Goal: Communication & Community: Answer question/provide support

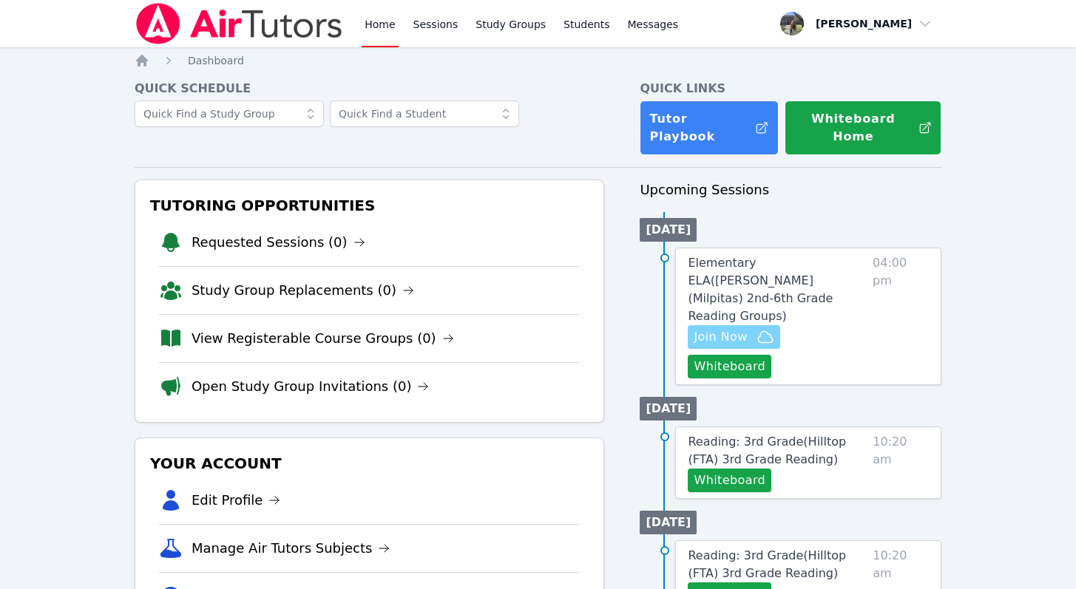
click at [739, 328] on span "Join Now" at bounding box center [720, 337] width 53 height 18
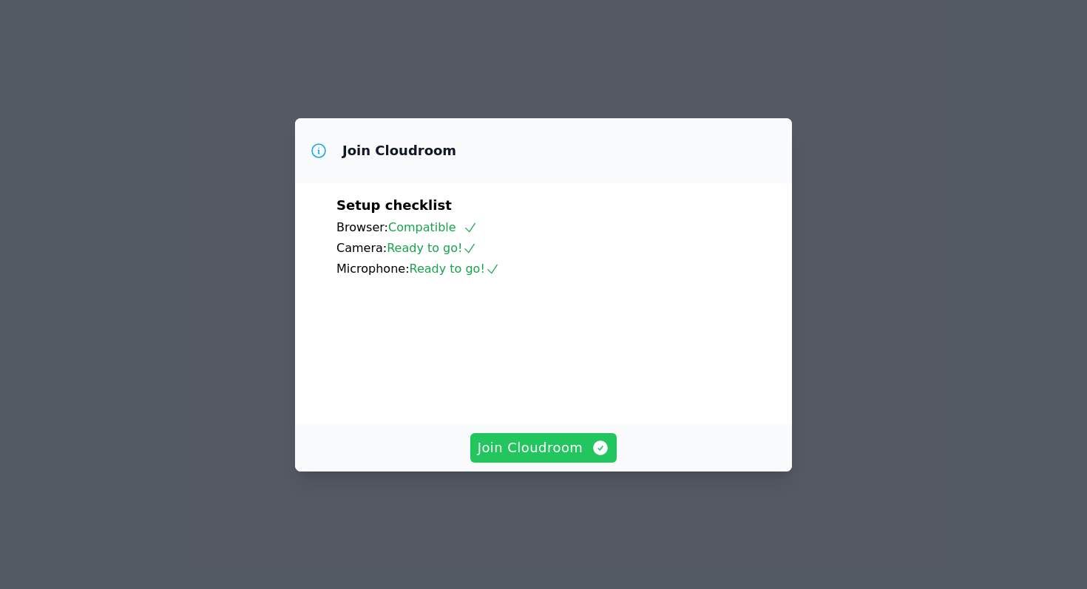
click at [577, 458] on span "Join Cloudroom" at bounding box center [544, 448] width 132 height 21
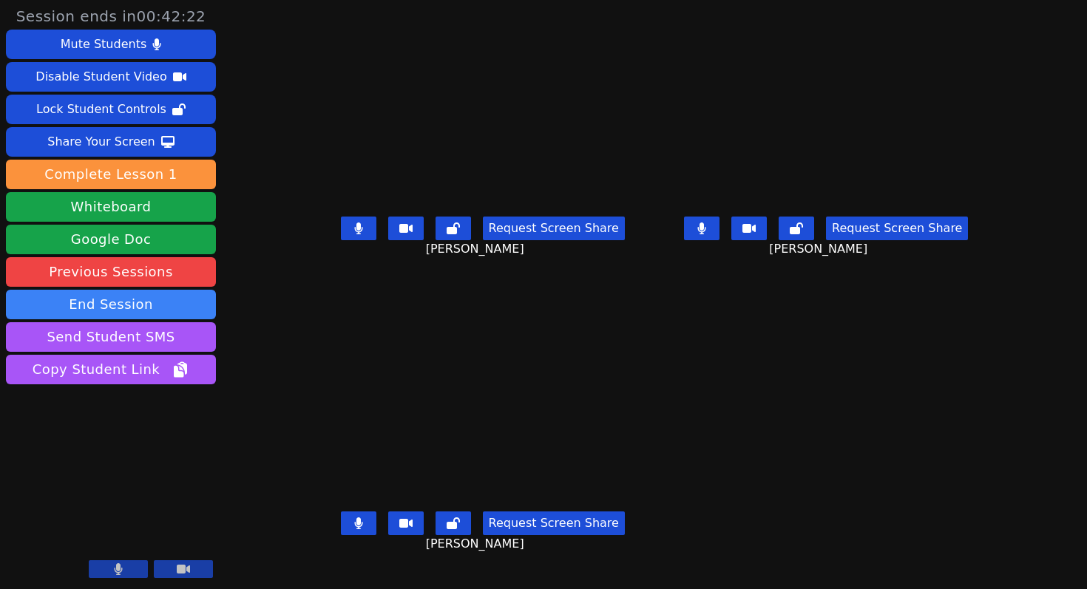
click at [354, 234] on icon at bounding box center [358, 229] width 8 height 12
click at [706, 234] on icon at bounding box center [702, 229] width 8 height 12
click at [341, 535] on button at bounding box center [358, 524] width 35 height 24
click at [351, 234] on icon at bounding box center [358, 229] width 15 height 12
click at [709, 234] on icon at bounding box center [701, 229] width 15 height 12
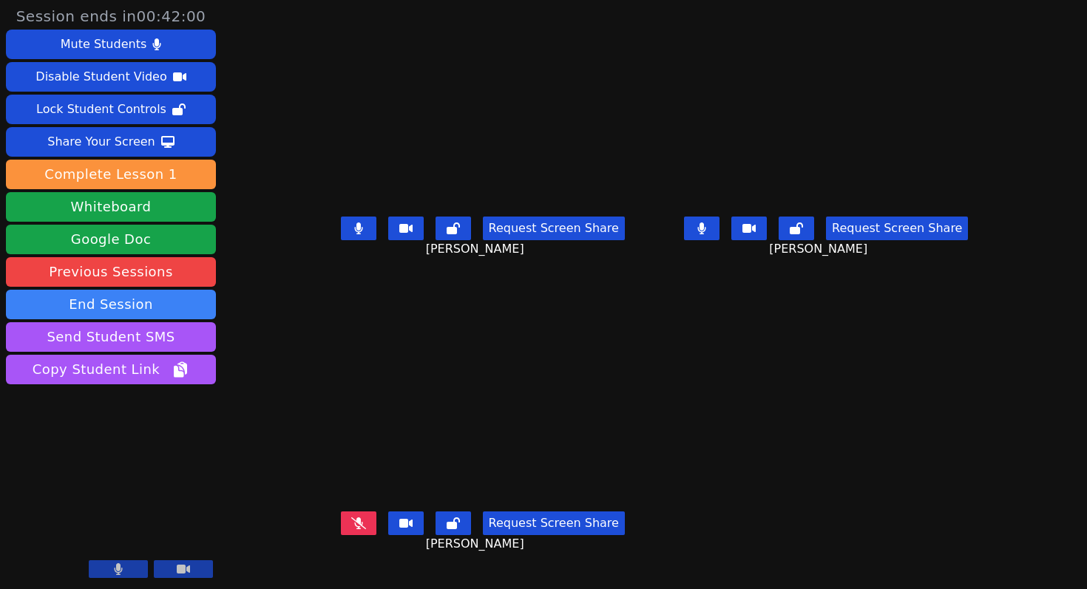
click at [351, 529] on icon at bounding box center [358, 524] width 15 height 12
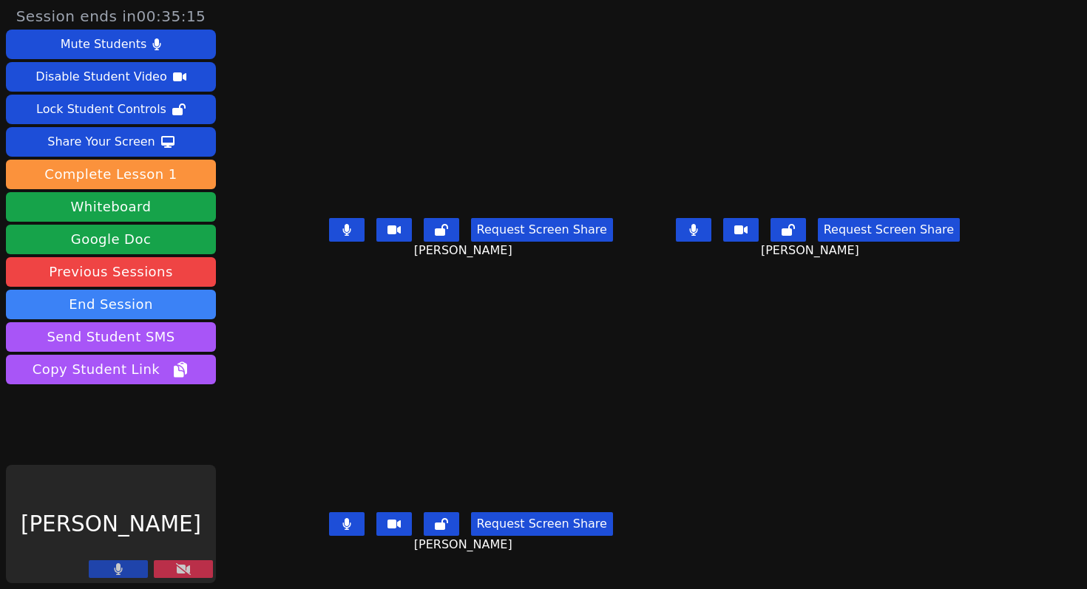
click at [180, 571] on icon at bounding box center [183, 569] width 15 height 12
click at [192, 576] on button at bounding box center [183, 569] width 59 height 18
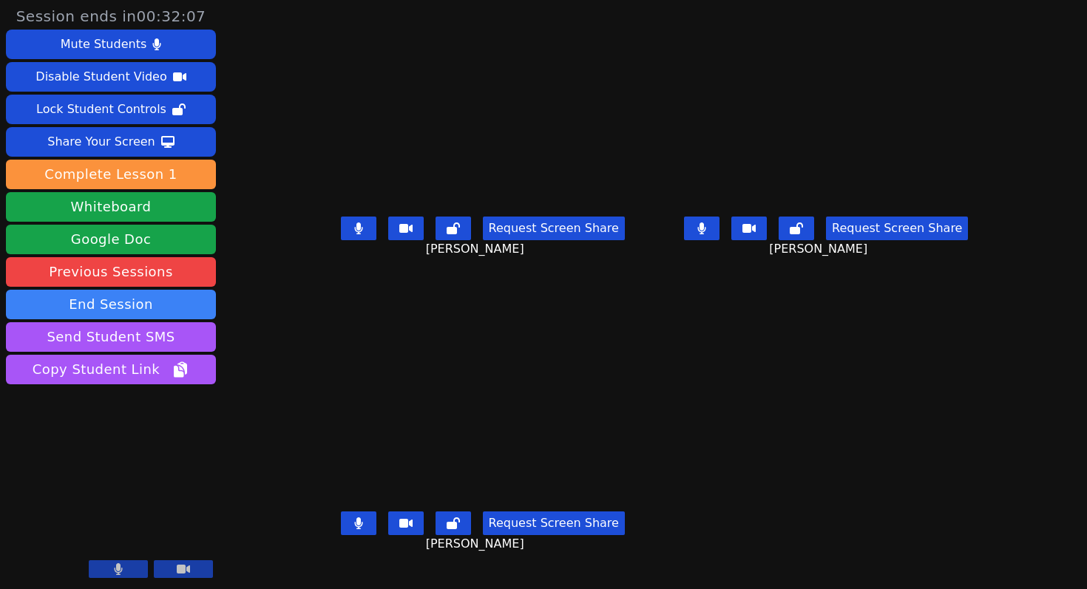
click at [354, 529] on icon at bounding box center [358, 524] width 9 height 12
click at [354, 234] on icon at bounding box center [358, 229] width 9 height 12
click at [706, 234] on icon at bounding box center [702, 229] width 8 height 12
click at [709, 234] on icon at bounding box center [701, 229] width 15 height 12
click at [351, 234] on icon at bounding box center [358, 229] width 15 height 12
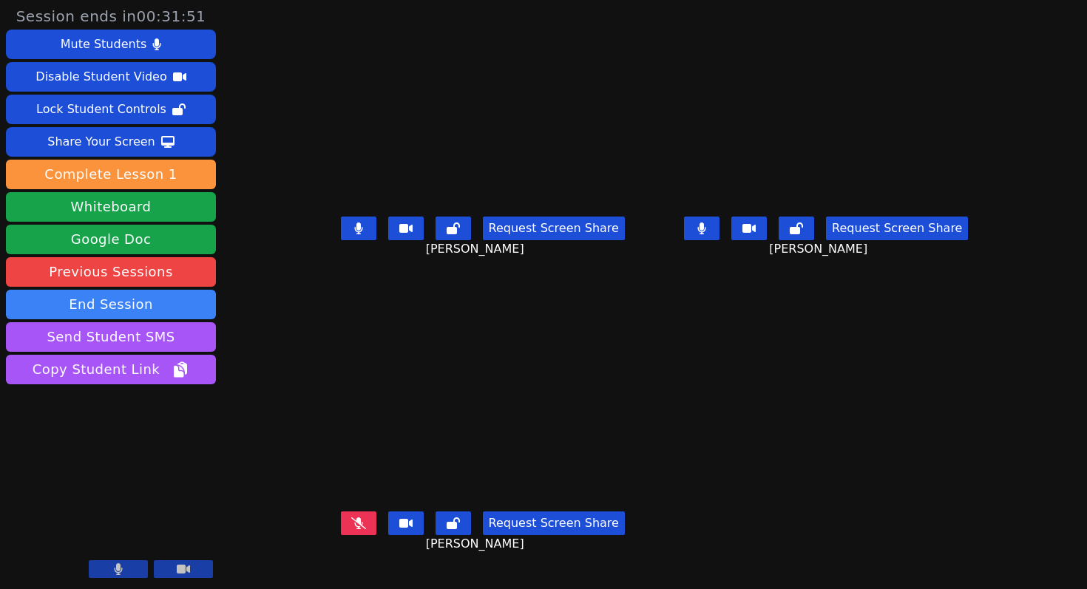
click at [351, 529] on icon at bounding box center [358, 524] width 15 height 12
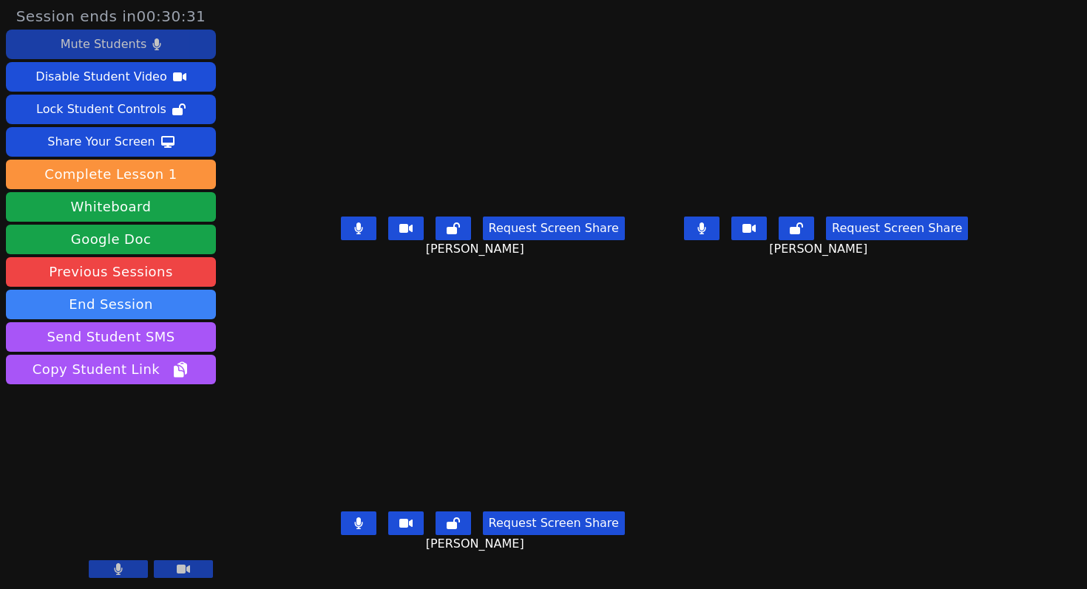
click at [104, 44] on div "Mute Students" at bounding box center [104, 45] width 86 height 24
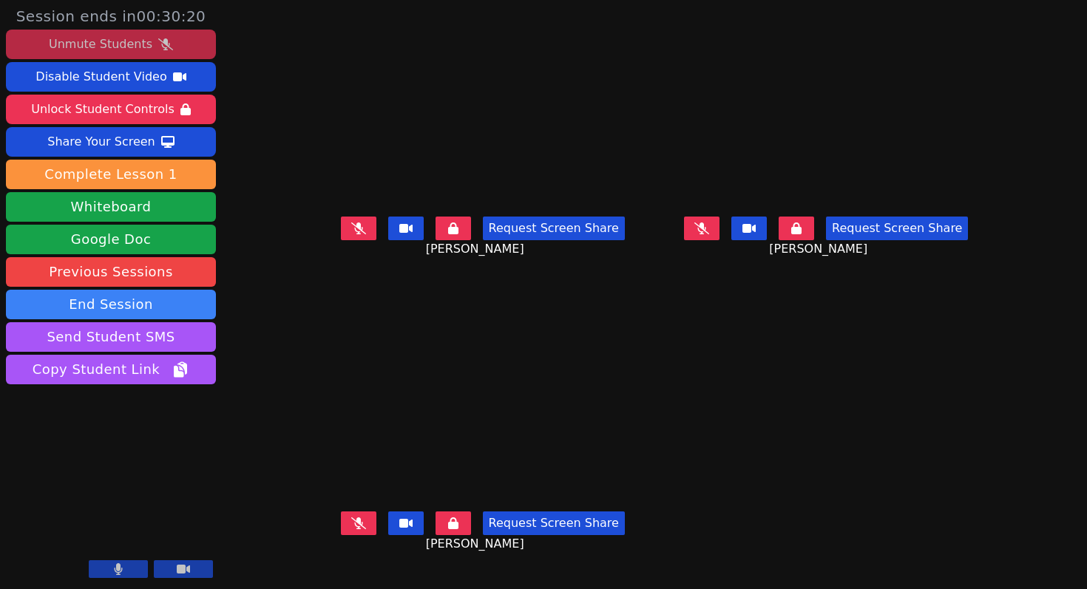
click at [147, 44] on div "Unmute Students" at bounding box center [101, 45] width 104 height 24
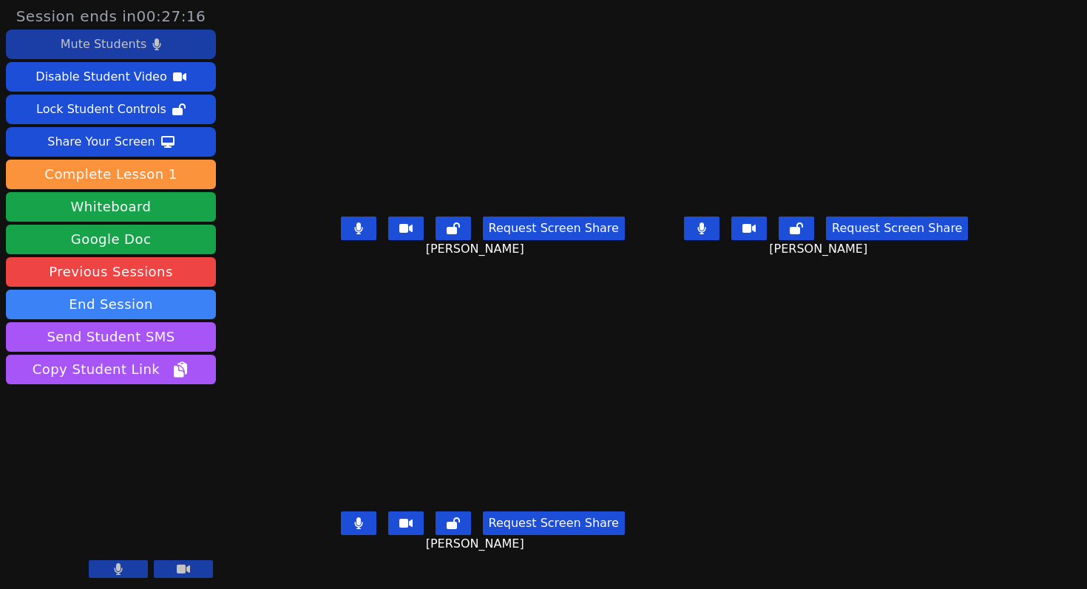
click at [141, 50] on div "Mute Students" at bounding box center [104, 45] width 86 height 24
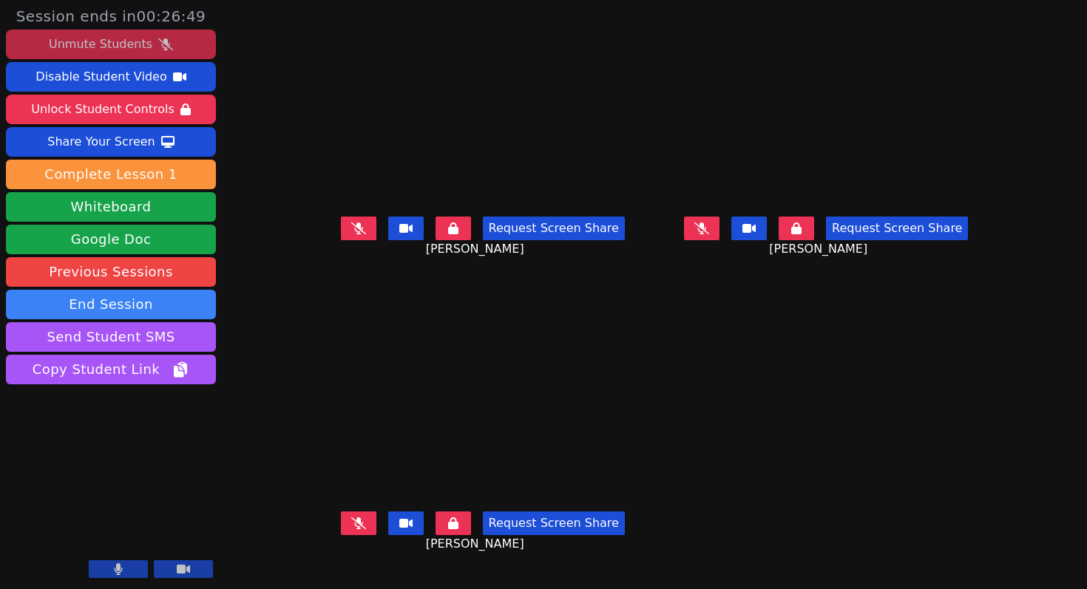
click at [108, 55] on div "Unmute Students" at bounding box center [101, 45] width 104 height 24
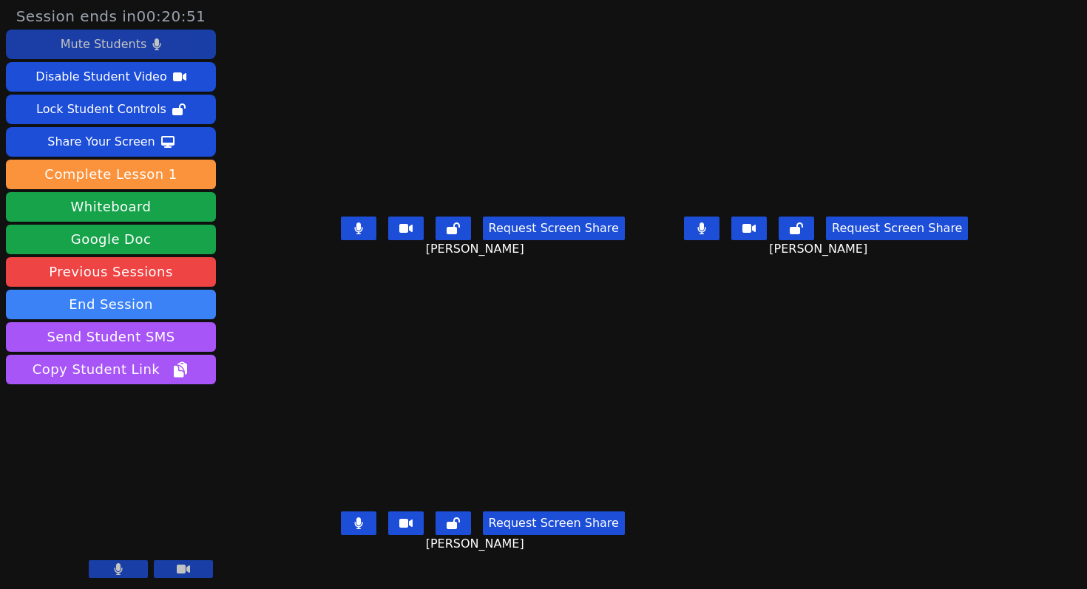
click at [706, 234] on icon at bounding box center [701, 229] width 9 height 12
click at [341, 525] on button at bounding box center [358, 524] width 35 height 24
click at [341, 529] on button at bounding box center [358, 524] width 35 height 24
click at [719, 231] on button at bounding box center [701, 229] width 35 height 24
click at [174, 42] on button "Mute Students" at bounding box center [111, 45] width 210 height 30
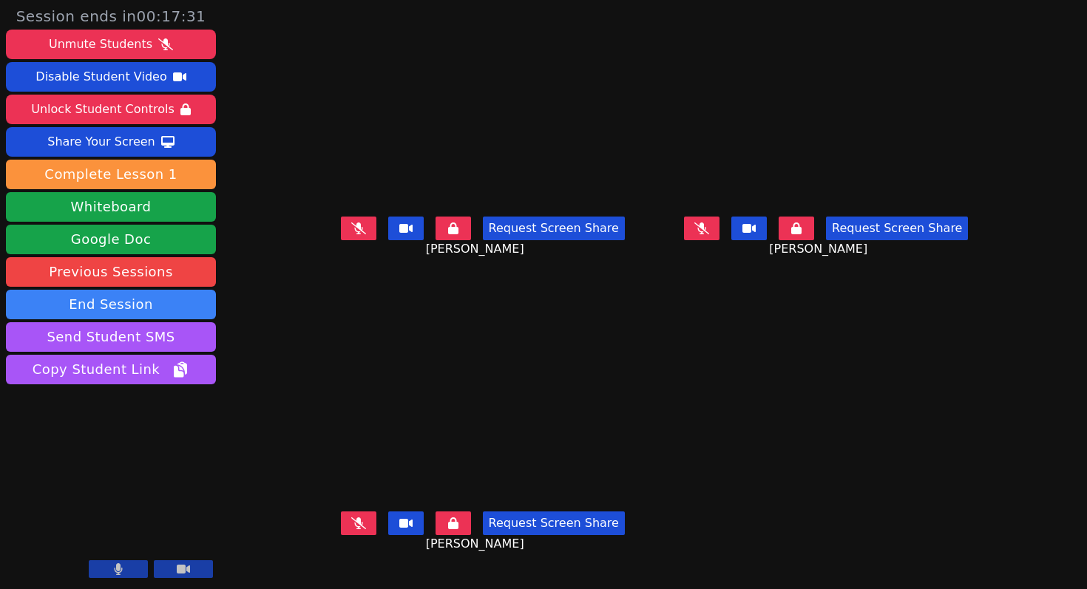
click at [351, 234] on icon at bounding box center [358, 229] width 15 height 12
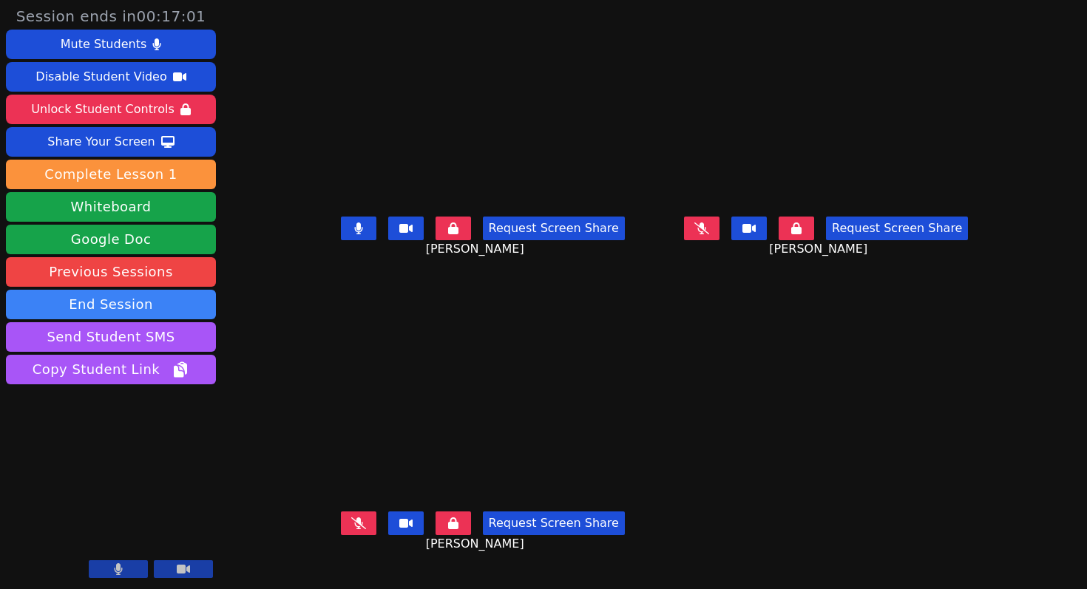
click at [341, 239] on button at bounding box center [358, 229] width 35 height 24
click at [719, 240] on button at bounding box center [701, 229] width 35 height 24
click at [351, 526] on icon at bounding box center [358, 524] width 15 height 12
click at [719, 234] on button at bounding box center [701, 229] width 35 height 24
click at [719, 240] on button at bounding box center [701, 229] width 35 height 24
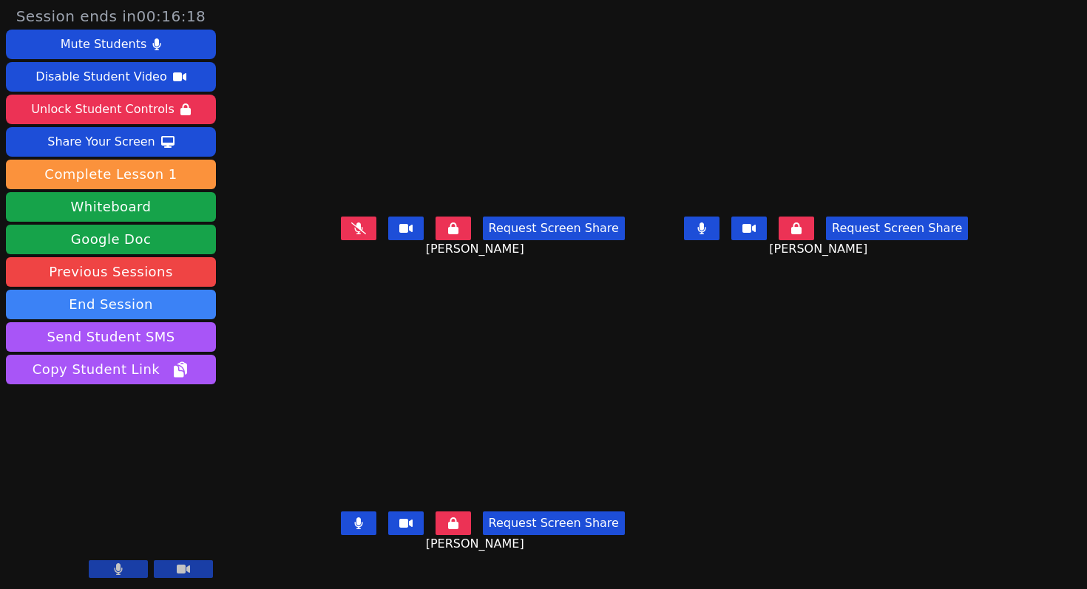
click at [341, 234] on button at bounding box center [358, 229] width 35 height 24
click at [354, 234] on icon at bounding box center [358, 229] width 8 height 12
click at [354, 529] on icon at bounding box center [358, 524] width 9 height 12
click at [341, 535] on button at bounding box center [358, 524] width 35 height 24
click at [706, 234] on icon at bounding box center [702, 229] width 8 height 12
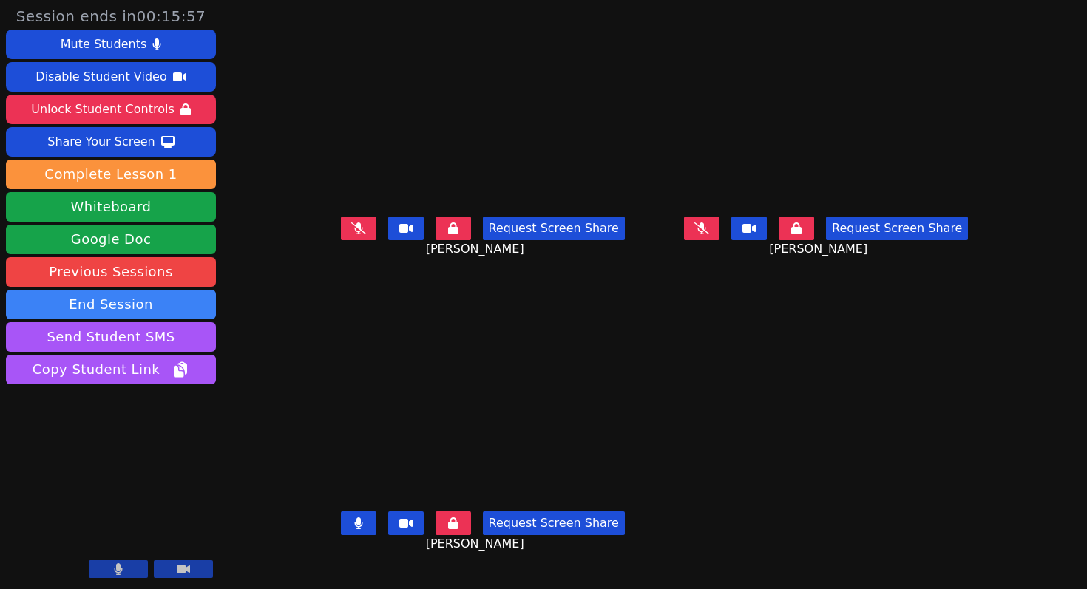
click at [719, 240] on button at bounding box center [701, 229] width 35 height 24
click at [351, 234] on icon at bounding box center [358, 229] width 15 height 12
click at [341, 240] on button at bounding box center [358, 229] width 35 height 24
click at [801, 234] on icon at bounding box center [796, 229] width 10 height 12
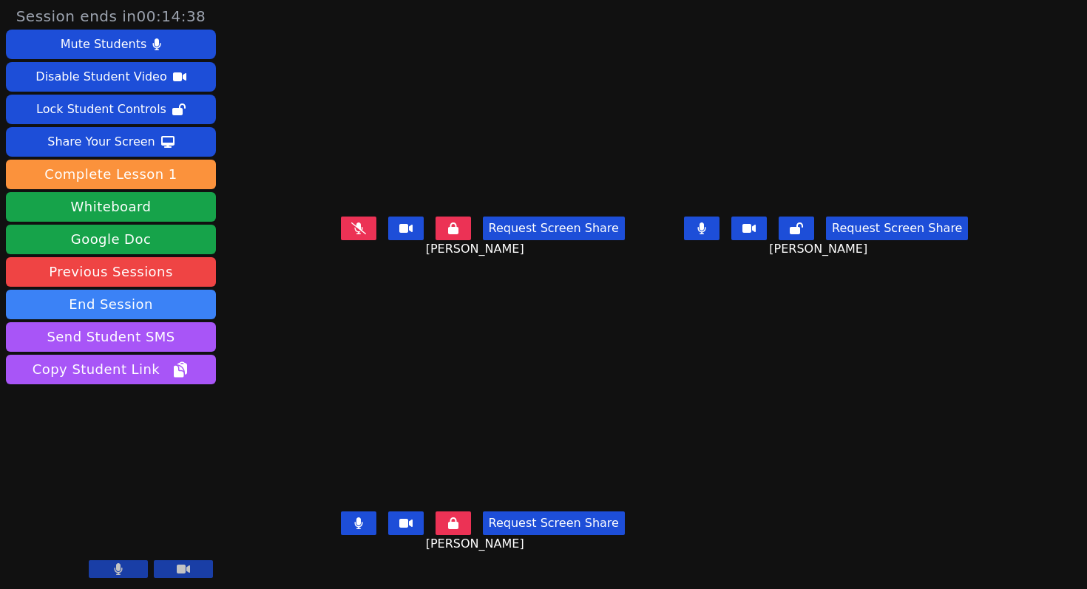
click at [435, 535] on button at bounding box center [452, 524] width 35 height 24
click at [351, 234] on icon at bounding box center [358, 229] width 15 height 12
click at [706, 234] on icon at bounding box center [701, 229] width 9 height 12
click at [354, 529] on icon at bounding box center [358, 524] width 9 height 12
click at [709, 234] on icon at bounding box center [701, 229] width 15 height 12
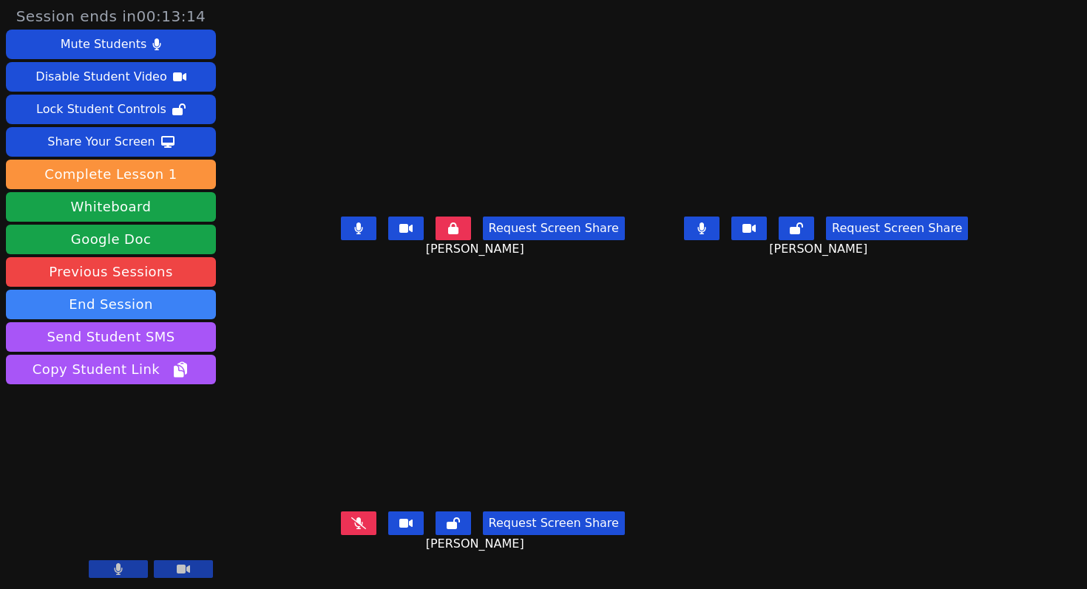
click at [354, 234] on icon at bounding box center [358, 229] width 9 height 12
click at [351, 528] on icon at bounding box center [358, 524] width 15 height 12
click at [706, 234] on icon at bounding box center [702, 229] width 8 height 12
click at [719, 240] on button at bounding box center [701, 229] width 35 height 24
click at [351, 234] on icon at bounding box center [358, 229] width 15 height 12
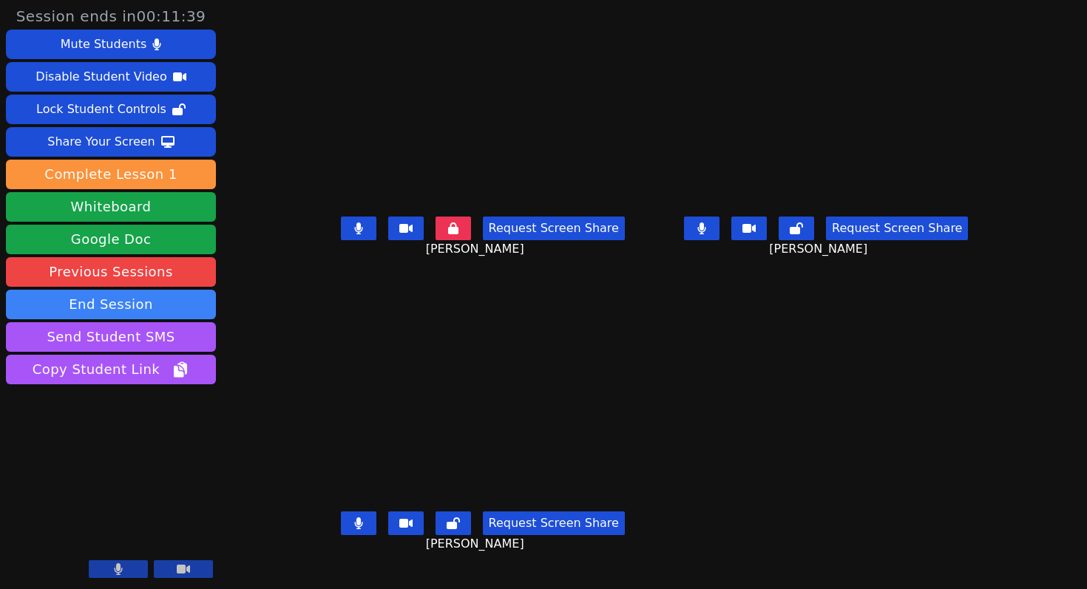
click at [341, 240] on button at bounding box center [358, 229] width 35 height 24
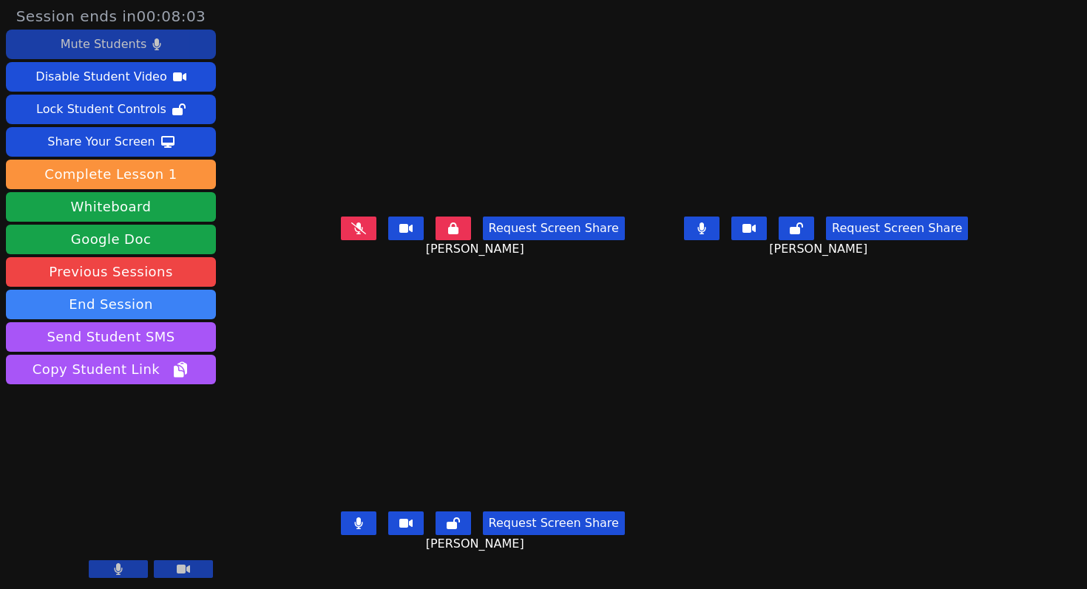
click at [120, 47] on div "Mute Students" at bounding box center [104, 45] width 86 height 24
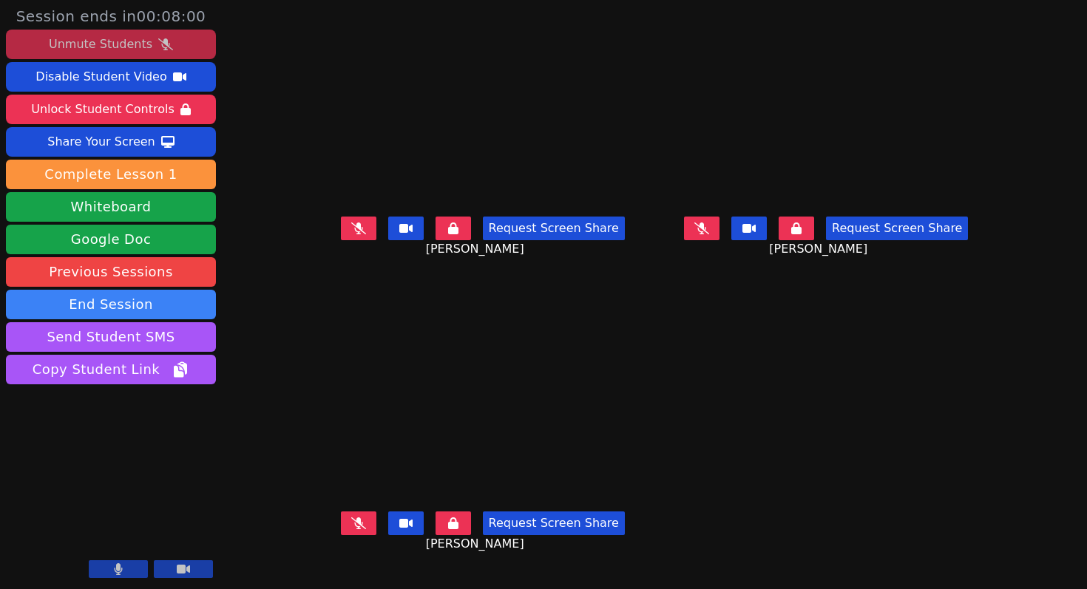
click at [118, 47] on div "Unmute Students" at bounding box center [101, 45] width 104 height 24
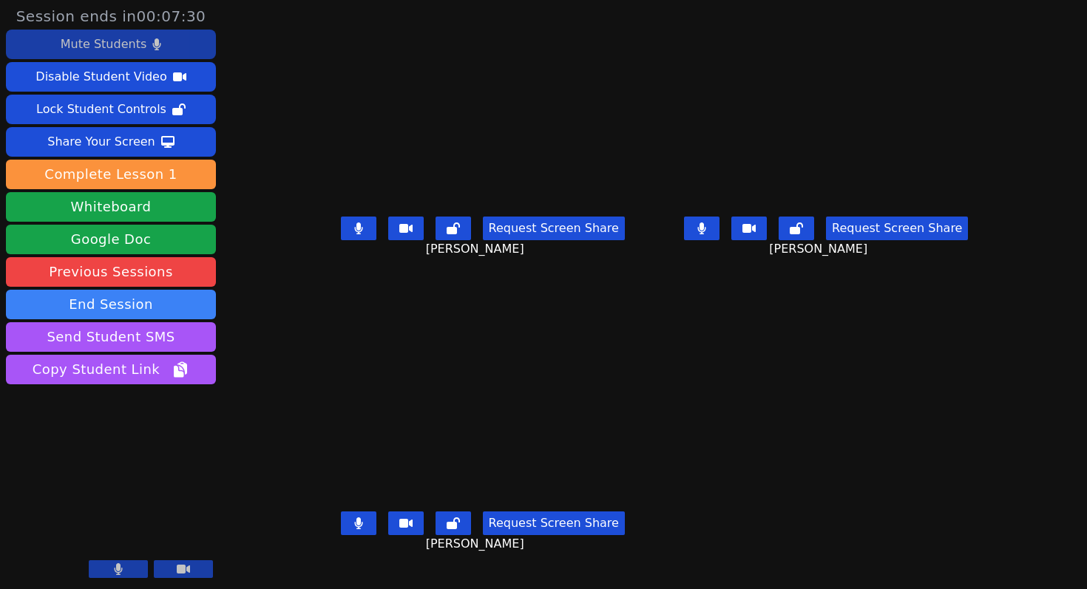
click at [98, 49] on div "Mute Students" at bounding box center [104, 45] width 86 height 24
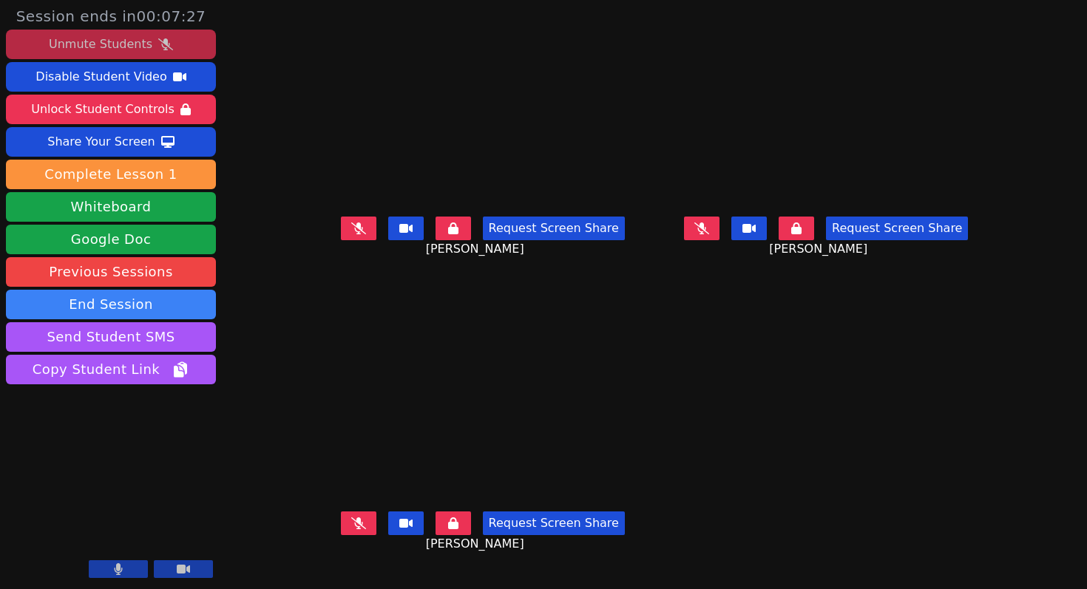
click at [105, 46] on div "Unmute Students" at bounding box center [101, 45] width 104 height 24
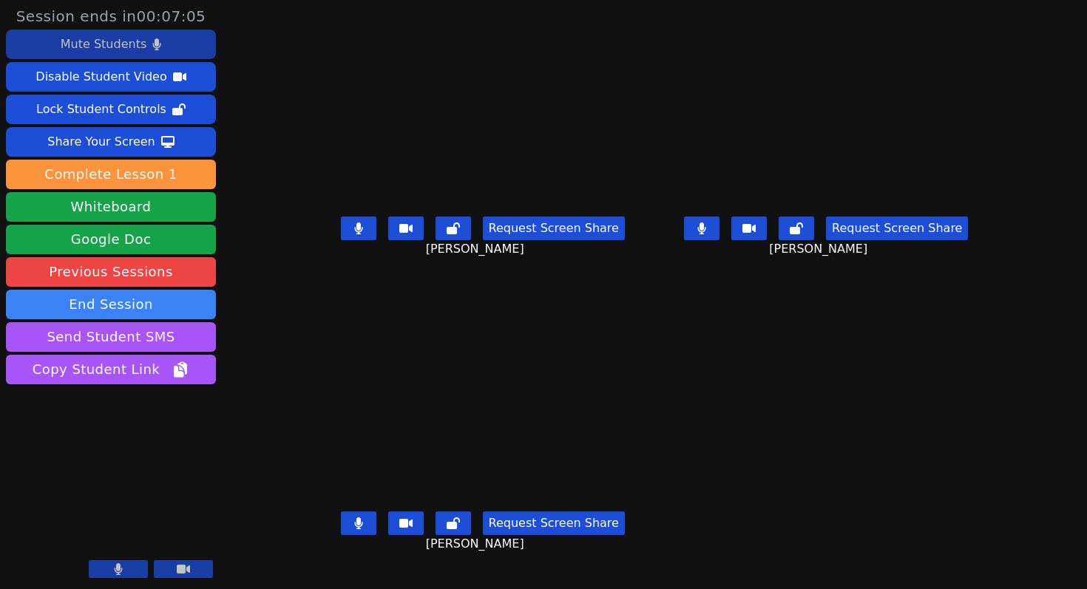
click at [115, 49] on div "Mute Students" at bounding box center [104, 45] width 86 height 24
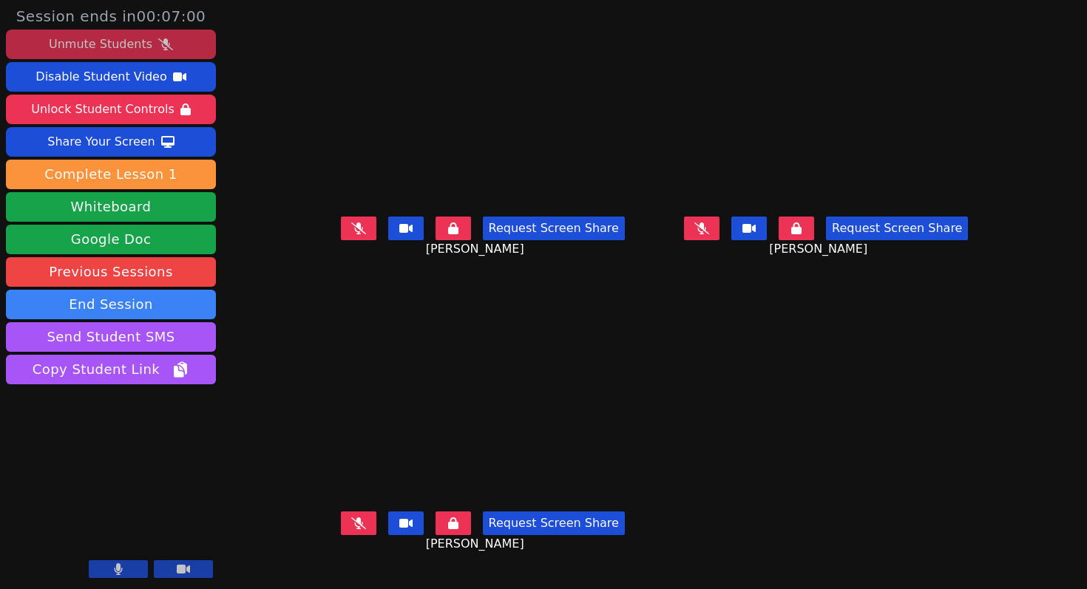
click at [341, 240] on button at bounding box center [358, 229] width 35 height 24
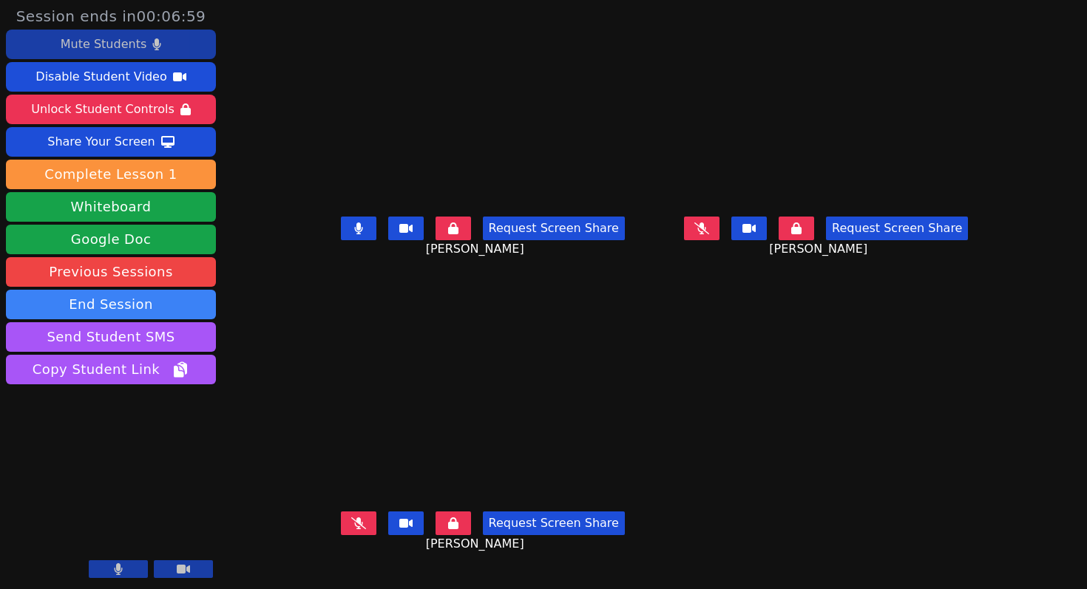
click at [354, 234] on icon at bounding box center [358, 229] width 8 height 12
click at [448, 234] on icon at bounding box center [453, 229] width 10 height 12
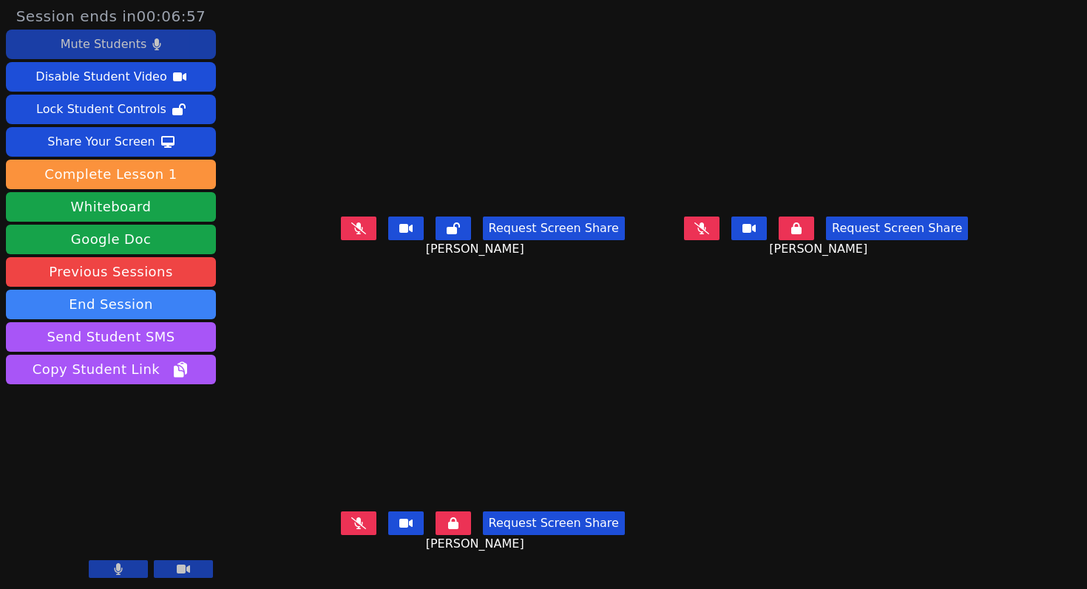
click at [448, 524] on icon at bounding box center [453, 524] width 10 height 12
click at [814, 240] on button at bounding box center [796, 229] width 35 height 24
click at [341, 240] on button at bounding box center [358, 229] width 35 height 24
click at [117, 44] on div "Mute Students" at bounding box center [104, 45] width 86 height 24
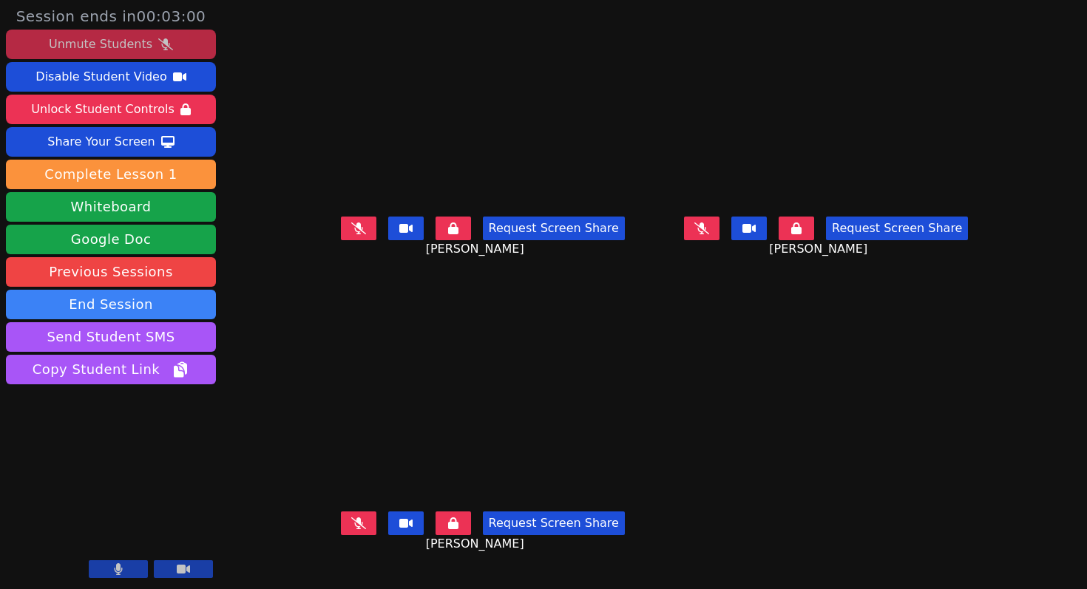
click at [117, 44] on div "Unmute Students" at bounding box center [101, 45] width 104 height 24
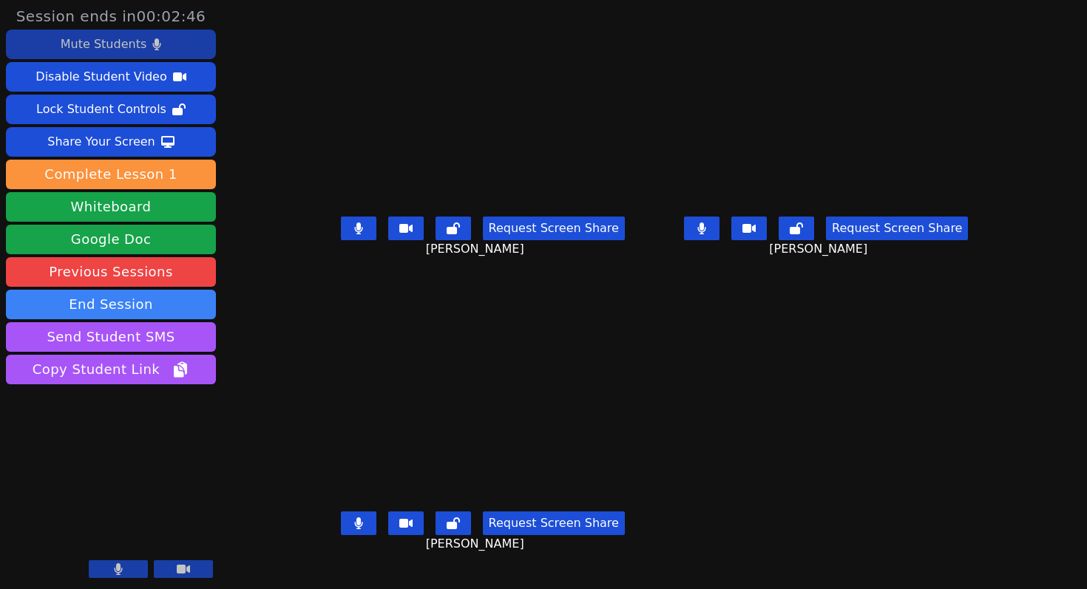
click at [117, 50] on div "Mute Students" at bounding box center [104, 45] width 86 height 24
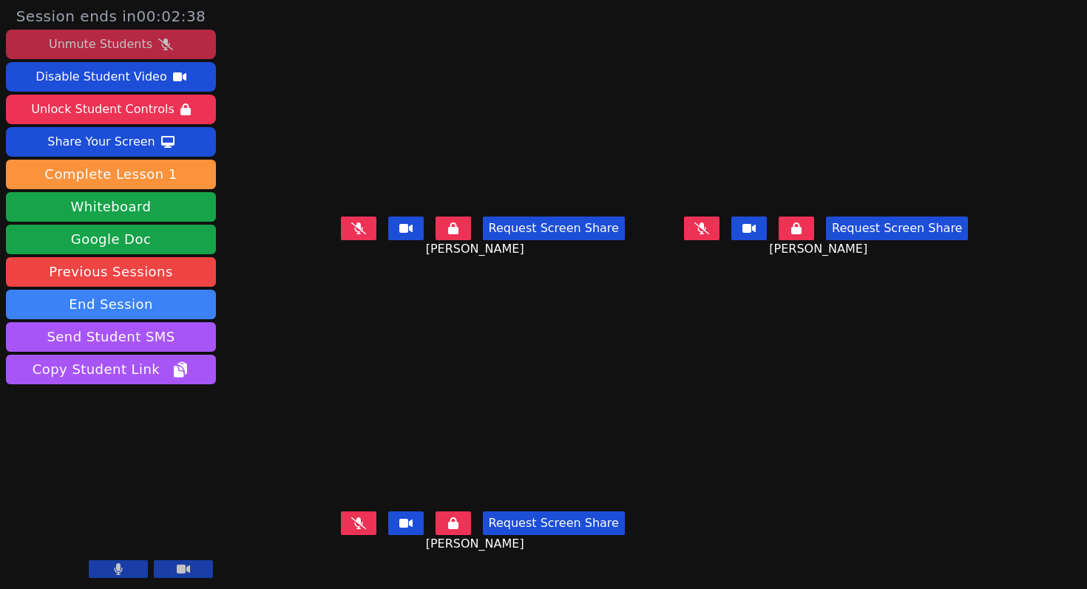
click at [117, 50] on div "Unmute Students" at bounding box center [101, 45] width 104 height 24
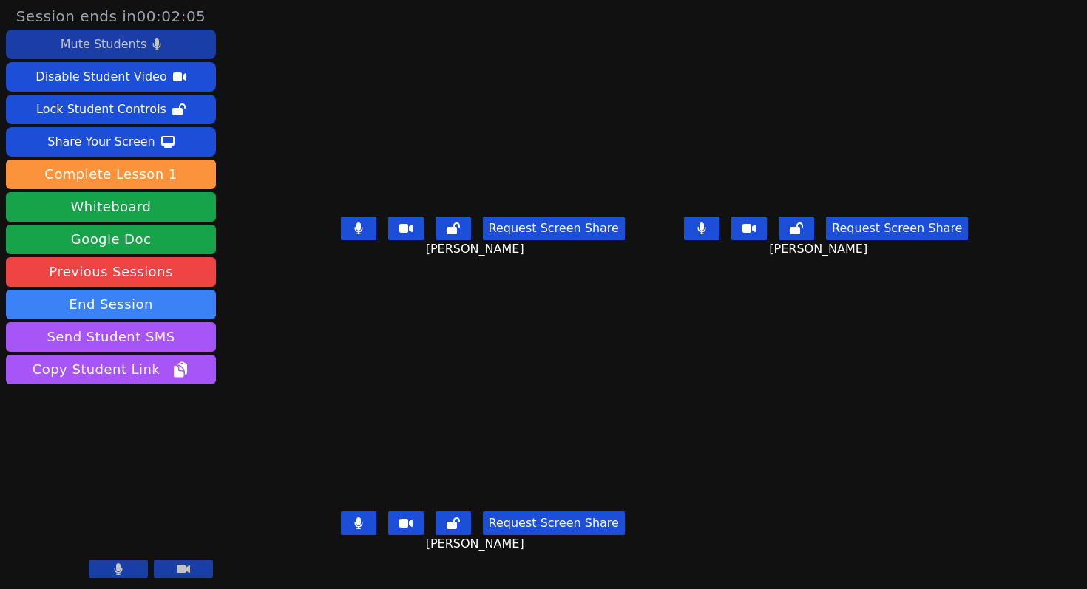
click at [105, 48] on div "Mute Students" at bounding box center [104, 45] width 86 height 24
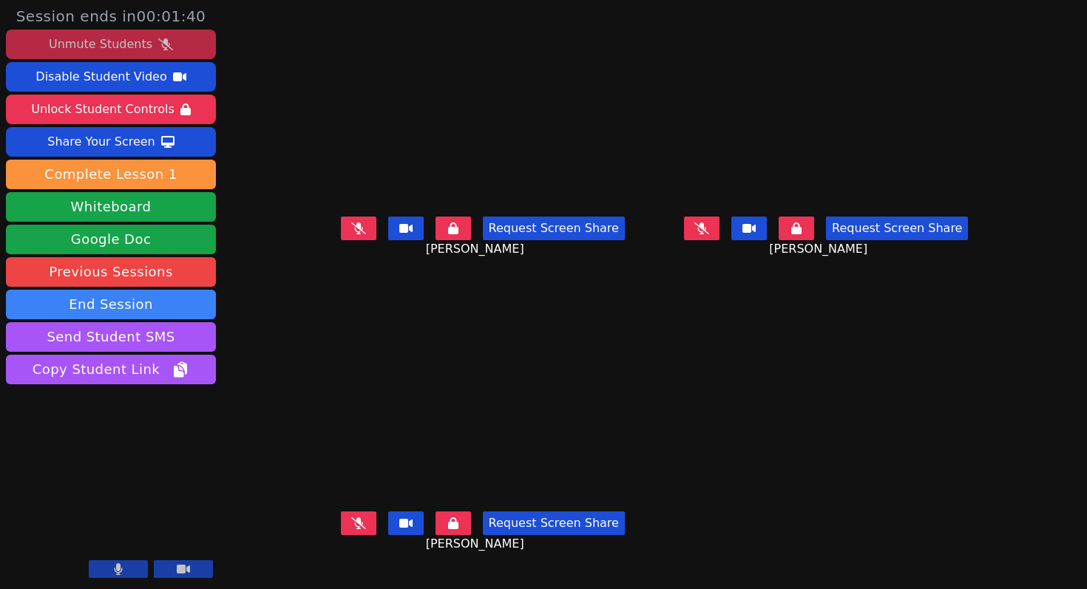
click at [105, 41] on div "Unmute Students" at bounding box center [101, 45] width 104 height 24
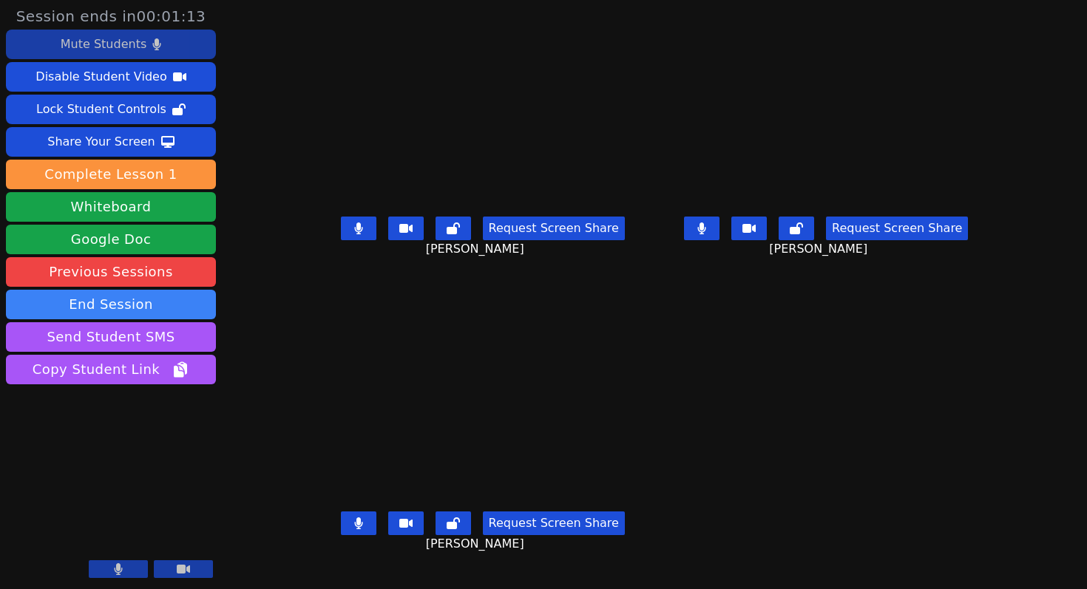
click at [123, 44] on div "Mute Students" at bounding box center [104, 45] width 86 height 24
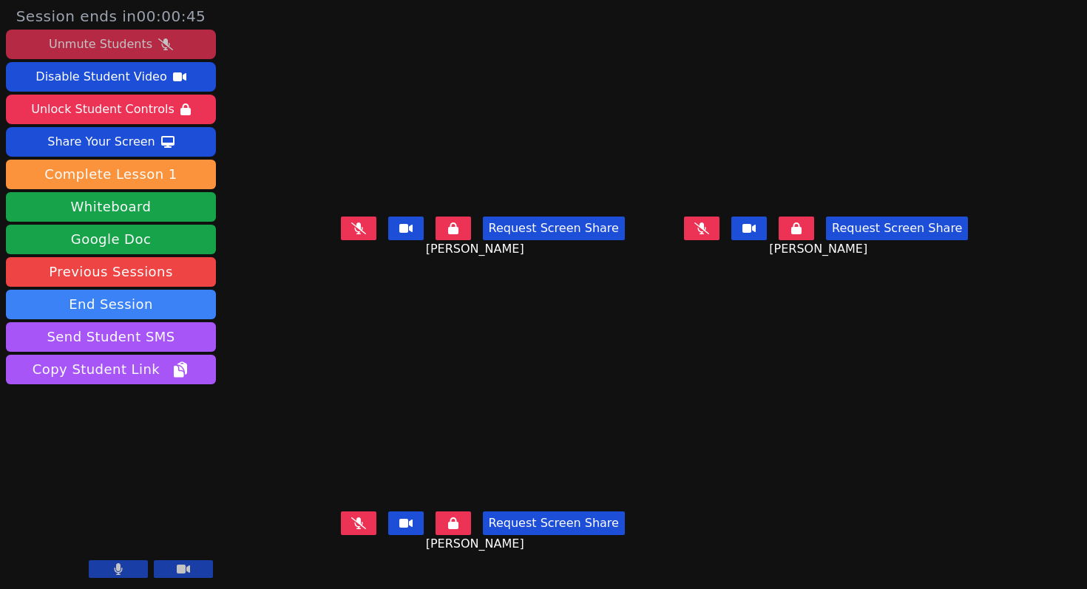
click at [341, 240] on button at bounding box center [358, 229] width 35 height 24
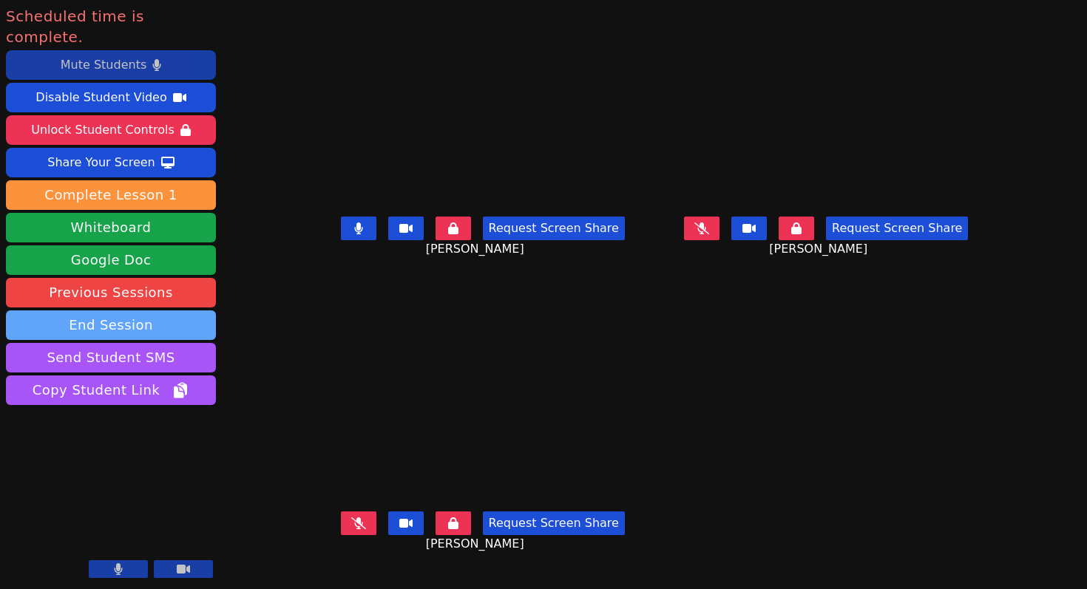
click at [131, 311] on button "End Session" at bounding box center [111, 326] width 210 height 30
